Goal: Book appointment/travel/reservation

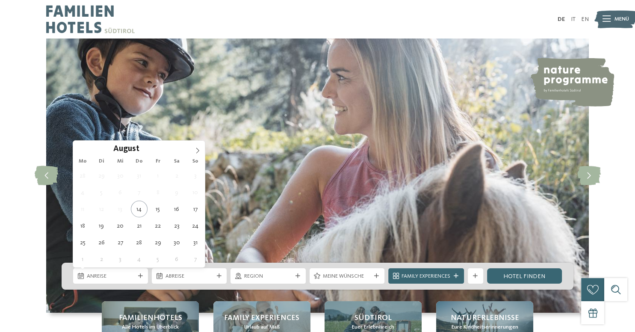
click at [200, 147] on span at bounding box center [197, 148] width 15 height 15
type div "[DATE]"
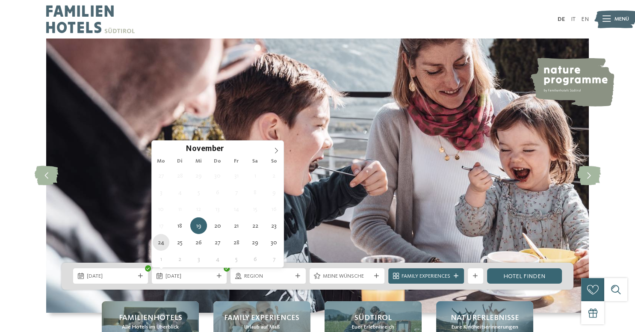
type div "[DATE]"
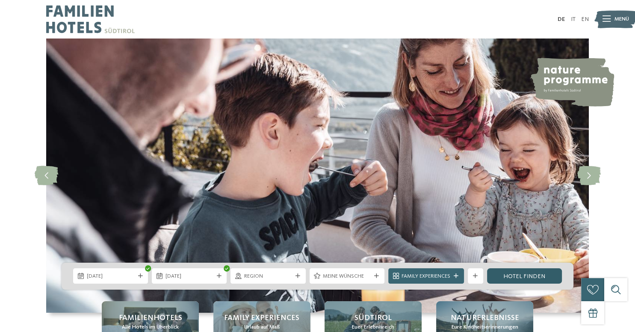
click at [530, 271] on link "Hotel finden" at bounding box center [524, 275] width 75 height 15
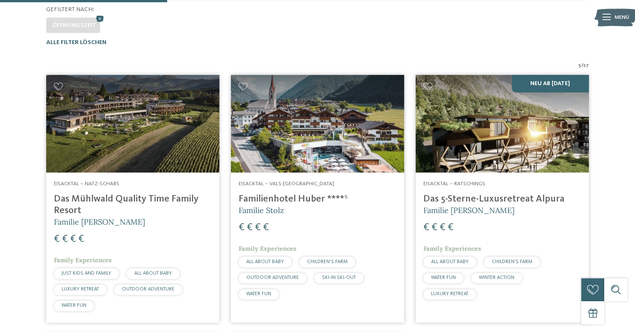
scroll to position [225, 0]
click at [453, 167] on img at bounding box center [501, 123] width 173 height 97
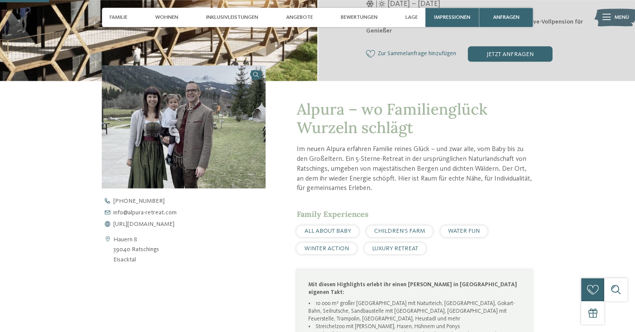
scroll to position [224, 0]
